Goal: Task Accomplishment & Management: Manage account settings

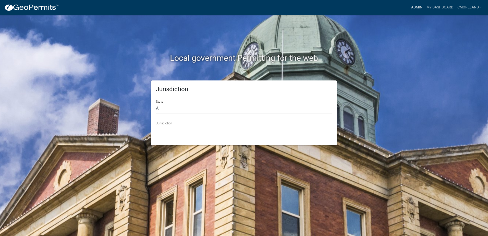
click at [417, 6] on link "Admin" at bounding box center [416, 8] width 15 height 10
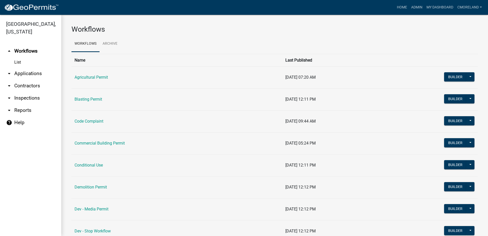
click at [34, 97] on link "arrow_drop_down Inspections" at bounding box center [30, 98] width 61 height 12
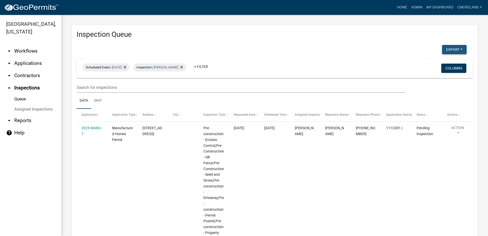
click at [450, 49] on button "Export" at bounding box center [454, 49] width 25 height 9
click at [439, 63] on button "Excel Format (.xlsx)" at bounding box center [443, 63] width 48 height 12
click at [303, 53] on div "Export Excel Format (.xlsx) CSV Format (.csv)" at bounding box center [272, 50] width 398 height 10
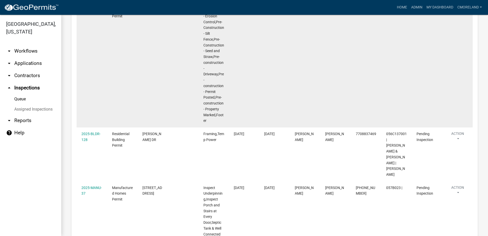
scroll to position [128, 0]
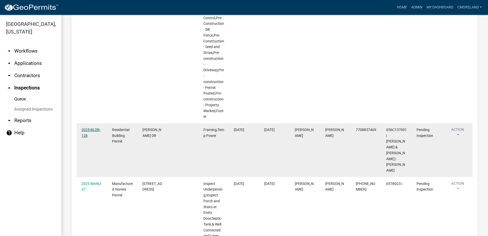
click at [95, 129] on link "2025-BLDR-128" at bounding box center [90, 133] width 19 height 10
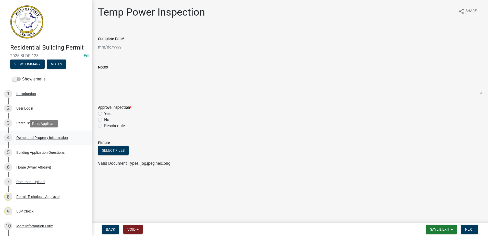
click at [43, 136] on div "Owner and Property Information" at bounding box center [42, 138] width 52 height 4
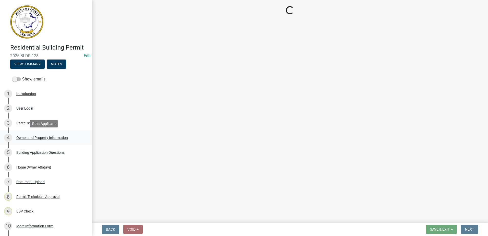
select select "78bfdc44-73ff-456e-a557-d4c99b9c08be"
select select "83394b22-4a11-496c-8e5c-75ade2e72faf"
select select "295c155f-de53-4b68-9fdd-08c8883e9b6f"
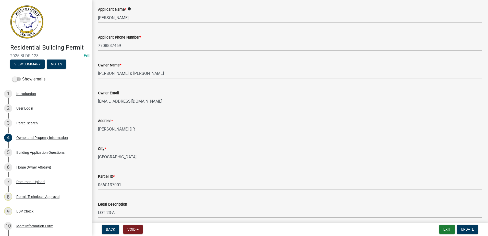
scroll to position [51, 0]
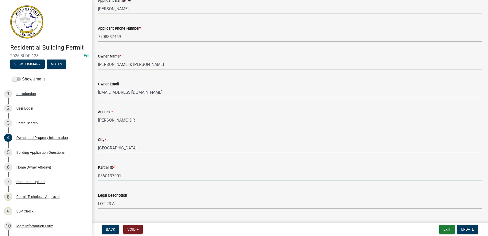
click at [175, 178] on input "056C137001" at bounding box center [290, 176] width 384 height 10
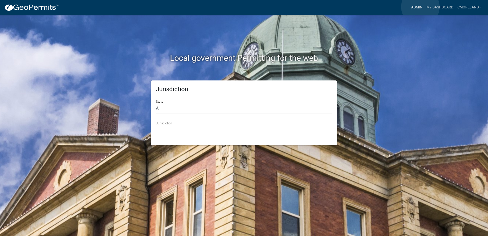
click at [421, 7] on link "Admin" at bounding box center [416, 8] width 15 height 10
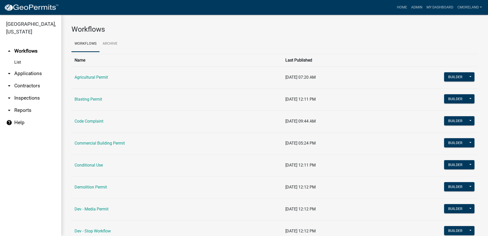
click at [25, 75] on link "arrow_drop_down Applications" at bounding box center [30, 73] width 61 height 12
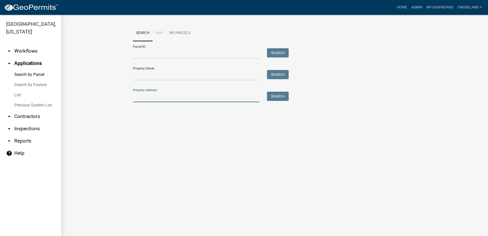
click at [162, 95] on input "Property Address:" at bounding box center [196, 97] width 126 height 10
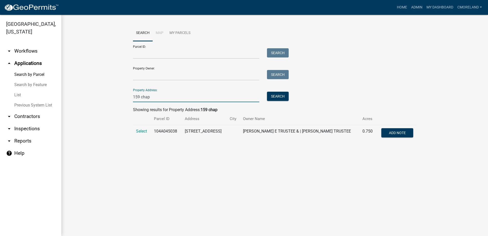
type input "159 chap"
click at [144, 134] on td "Select" at bounding box center [142, 133] width 18 height 17
click at [144, 133] on span "Select" at bounding box center [141, 131] width 11 height 5
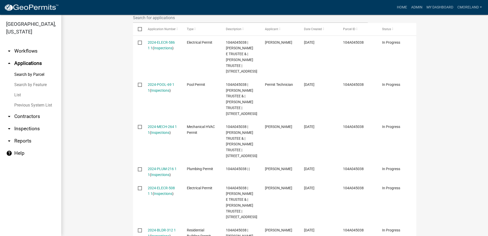
scroll to position [179, 0]
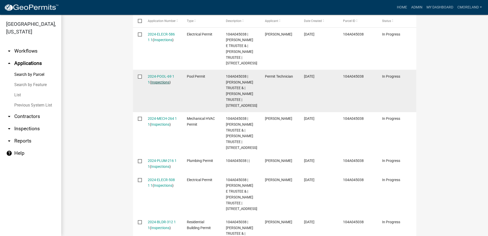
click at [161, 83] on link "Inspections" at bounding box center [160, 82] width 18 height 4
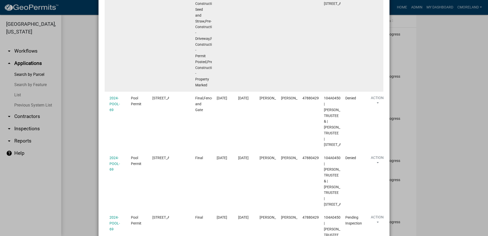
scroll to position [168, 0]
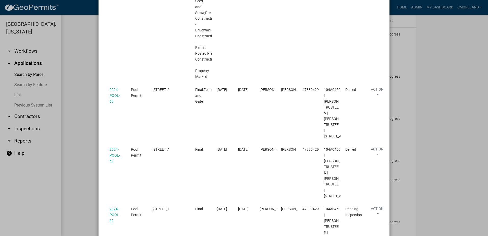
click at [447, 47] on ngb-modal-window "Inspections related to 2024-POOL-69 × Export Excel Format (.xlsx) CSV Format (.…" at bounding box center [244, 118] width 488 height 236
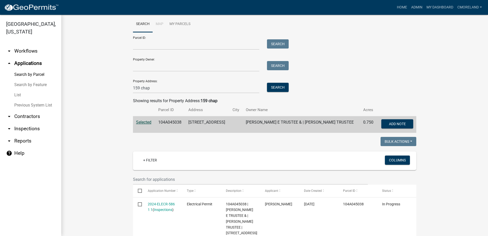
scroll to position [0, 0]
